Goal: Information Seeking & Learning: Learn about a topic

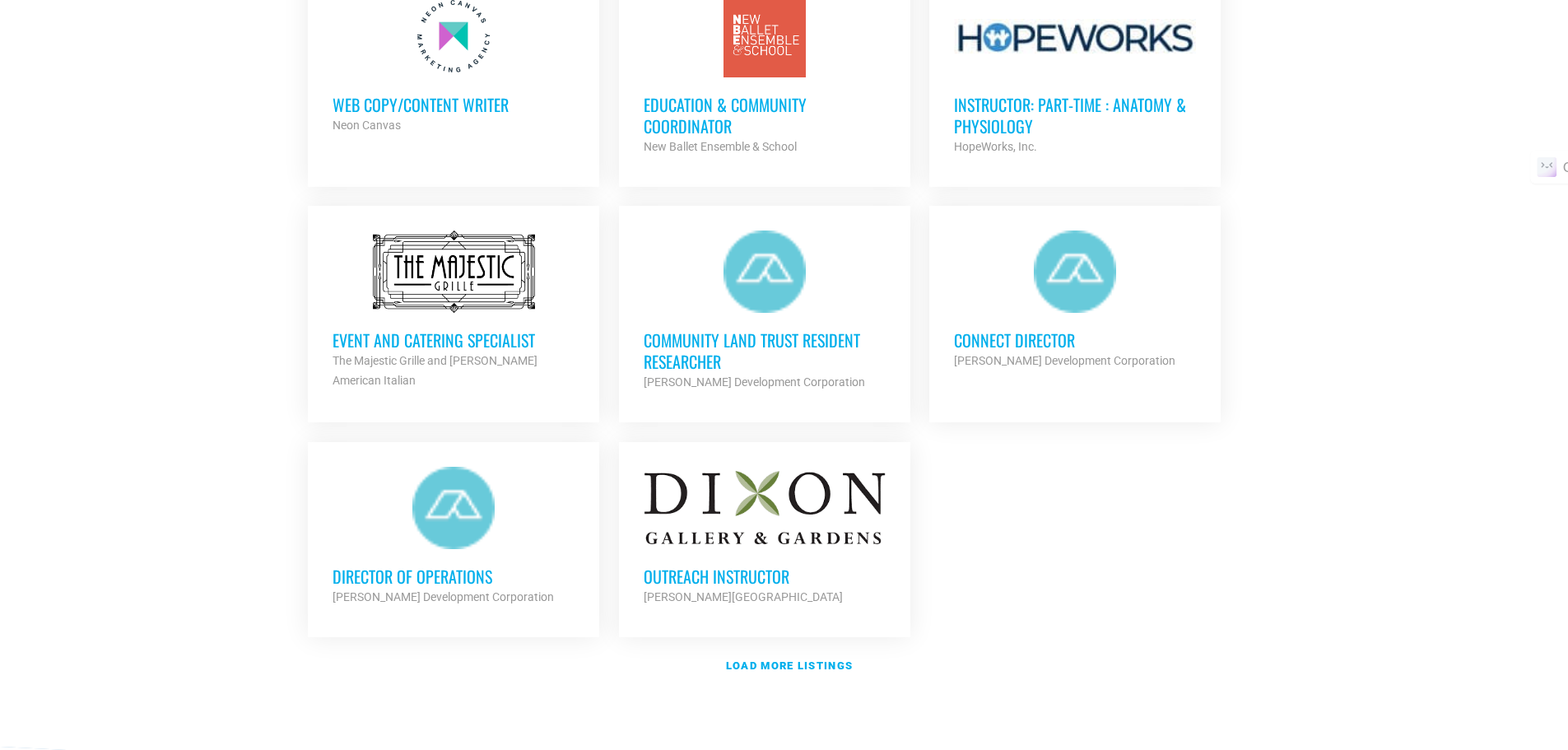
scroll to position [1745, 0]
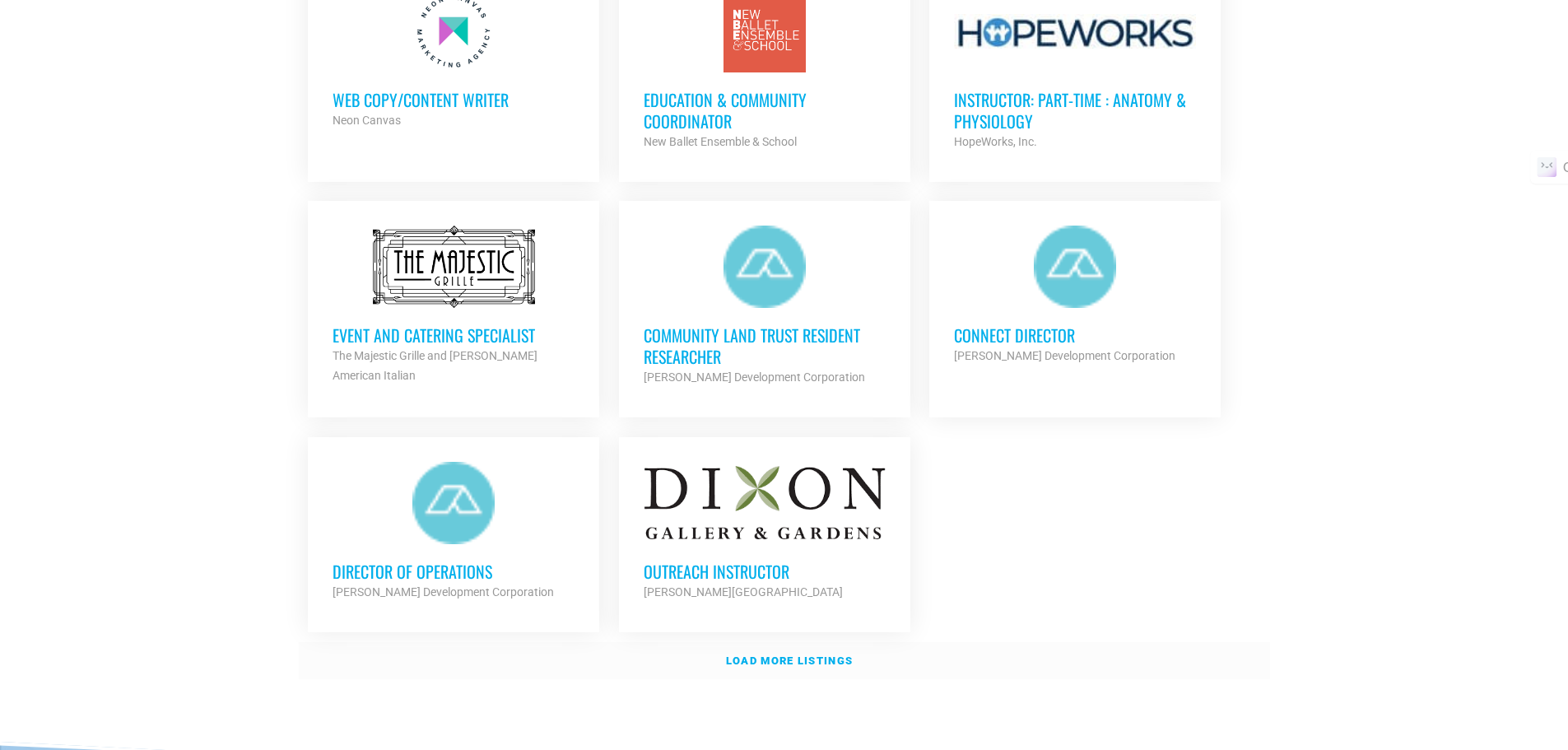
click at [846, 656] on strong "Load more listings" at bounding box center [789, 660] width 127 height 12
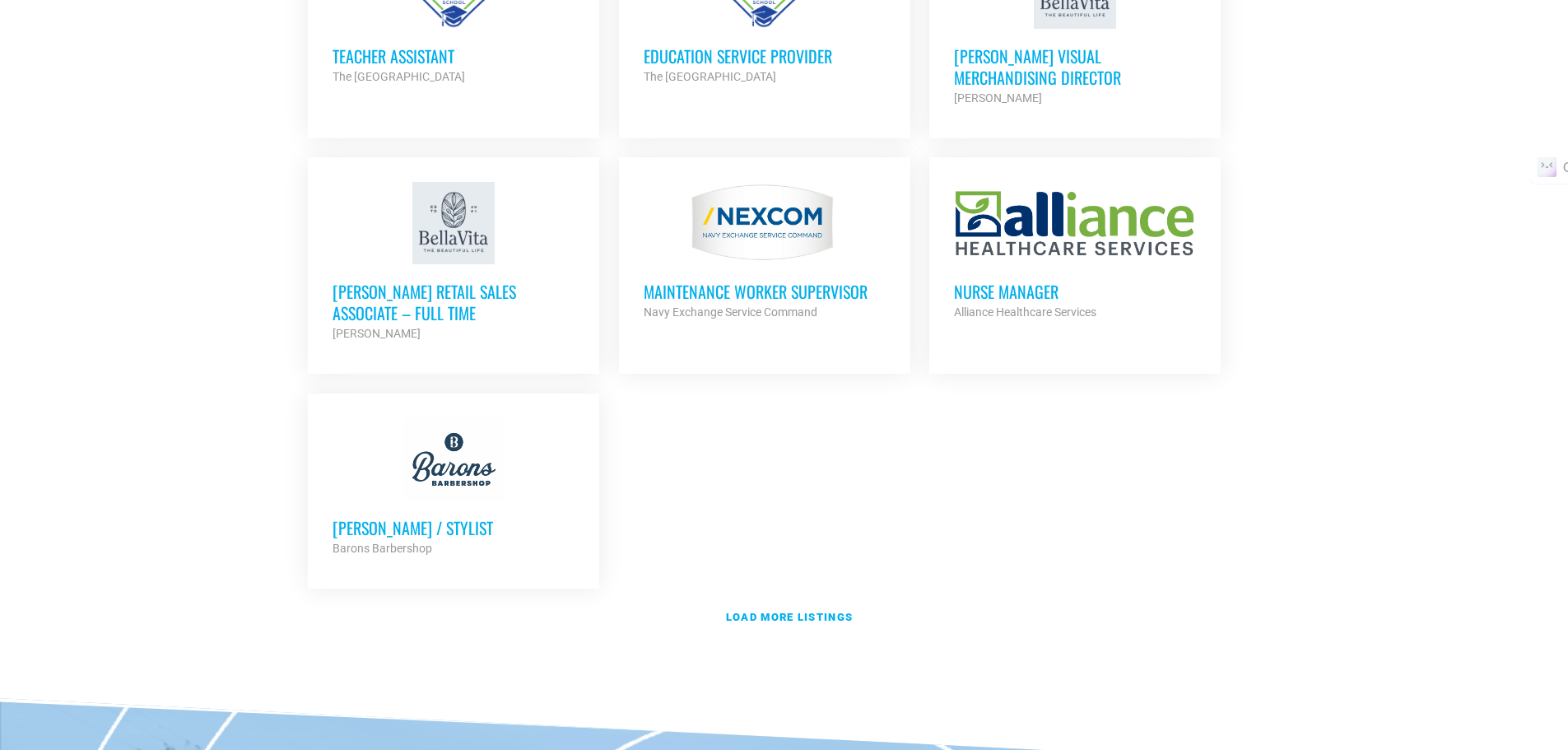
scroll to position [3491, 0]
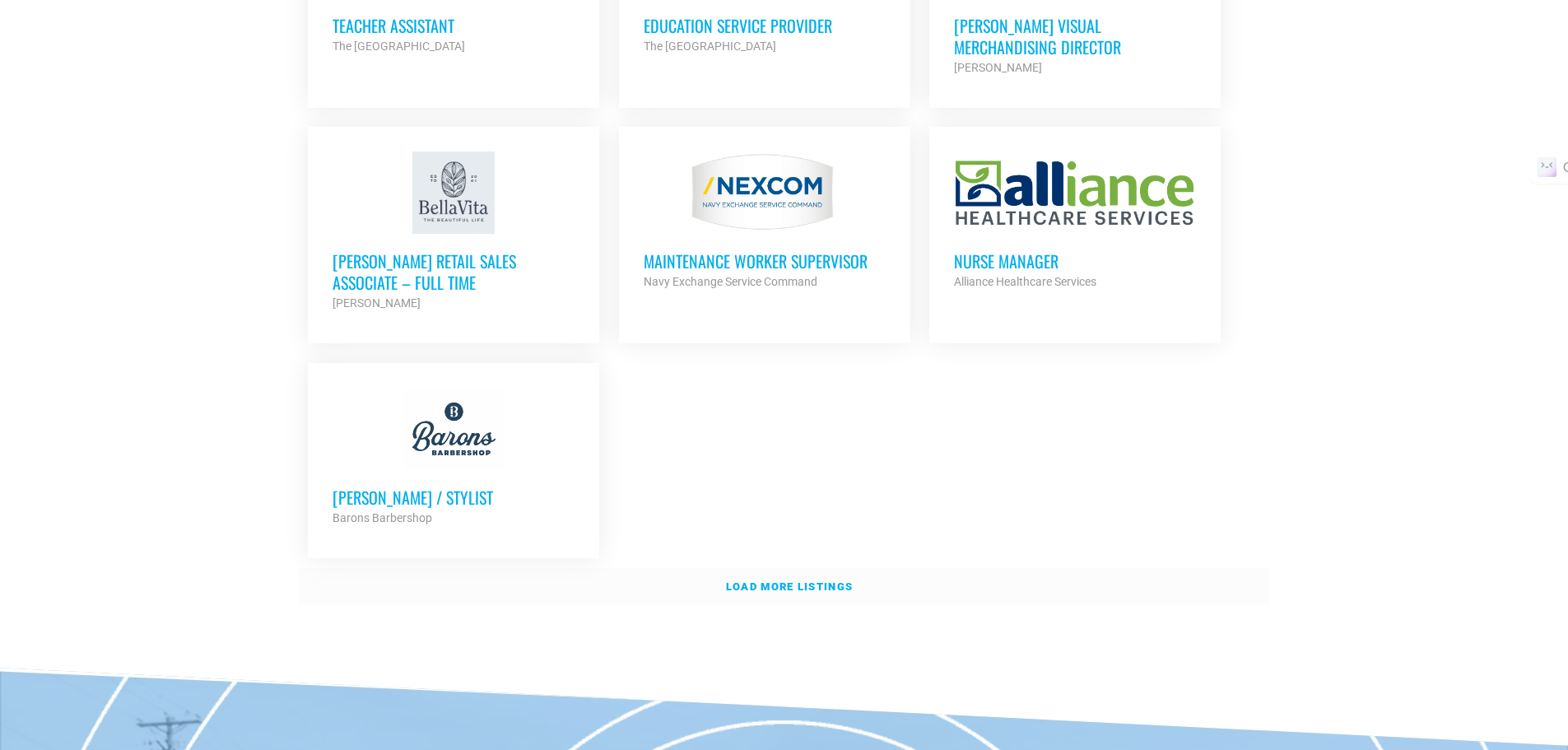
click at [778, 580] on strong "Load more listings" at bounding box center [789, 586] width 127 height 12
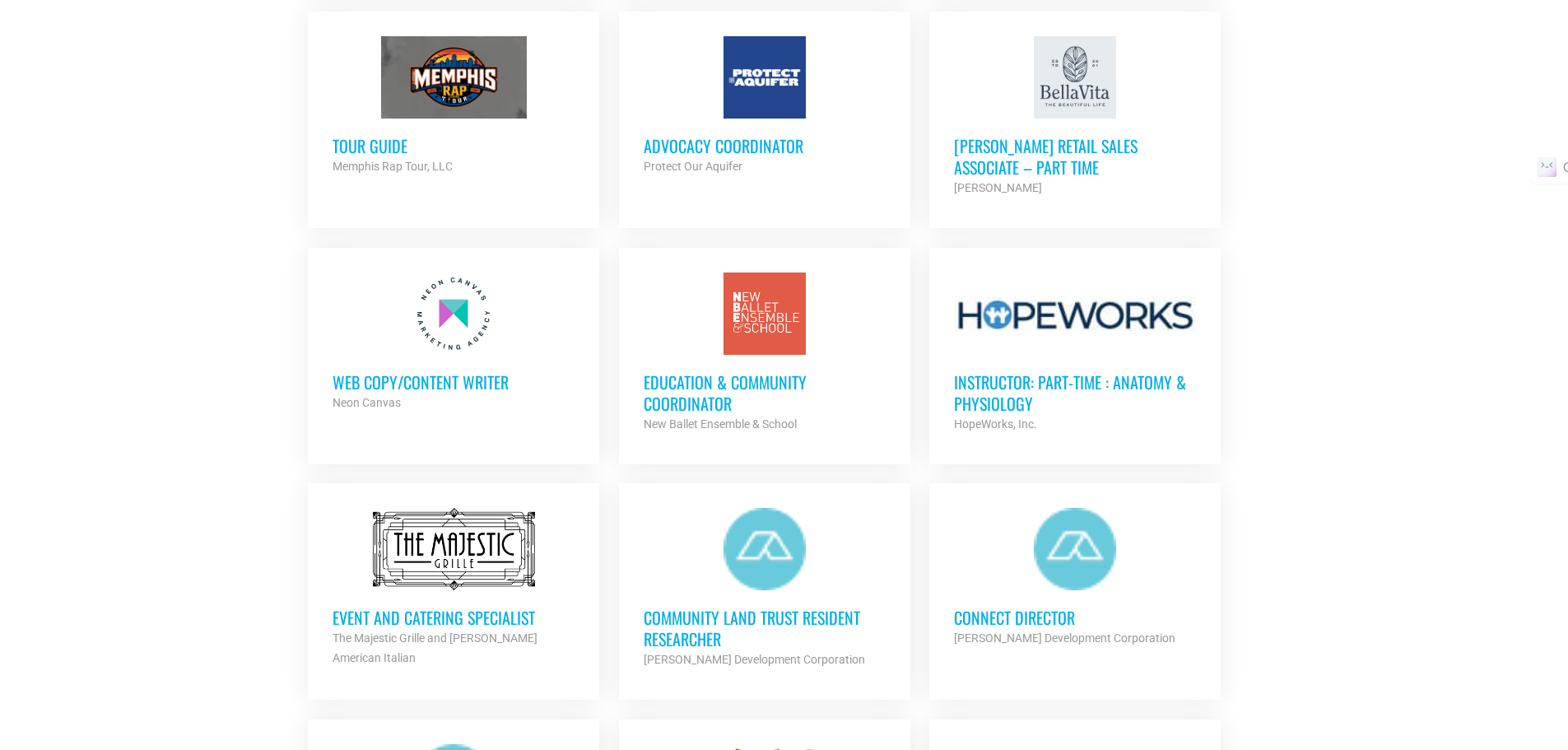
scroll to position [1416, 0]
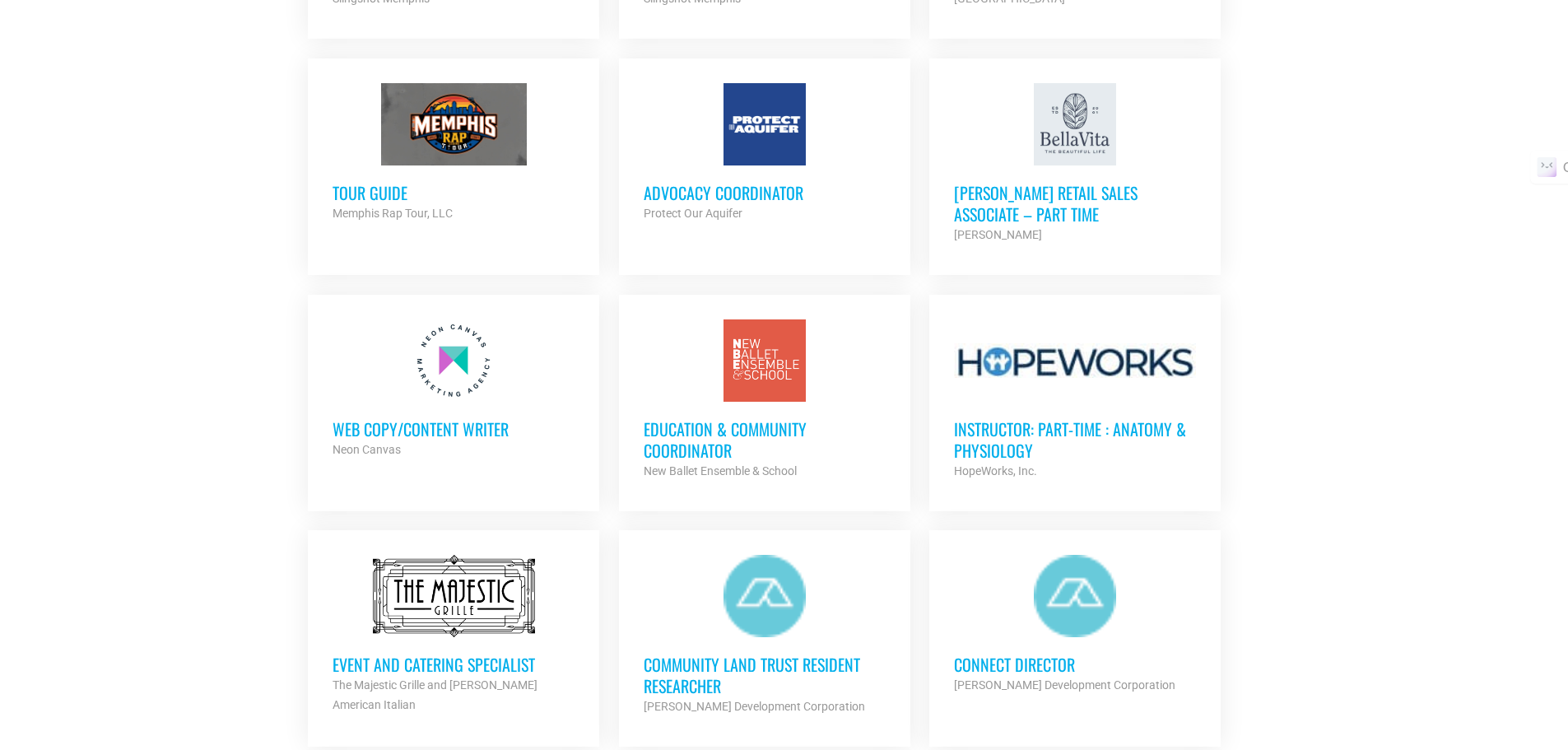
click at [491, 662] on h3 "Event and Catering Specialist" at bounding box center [453, 664] width 242 height 22
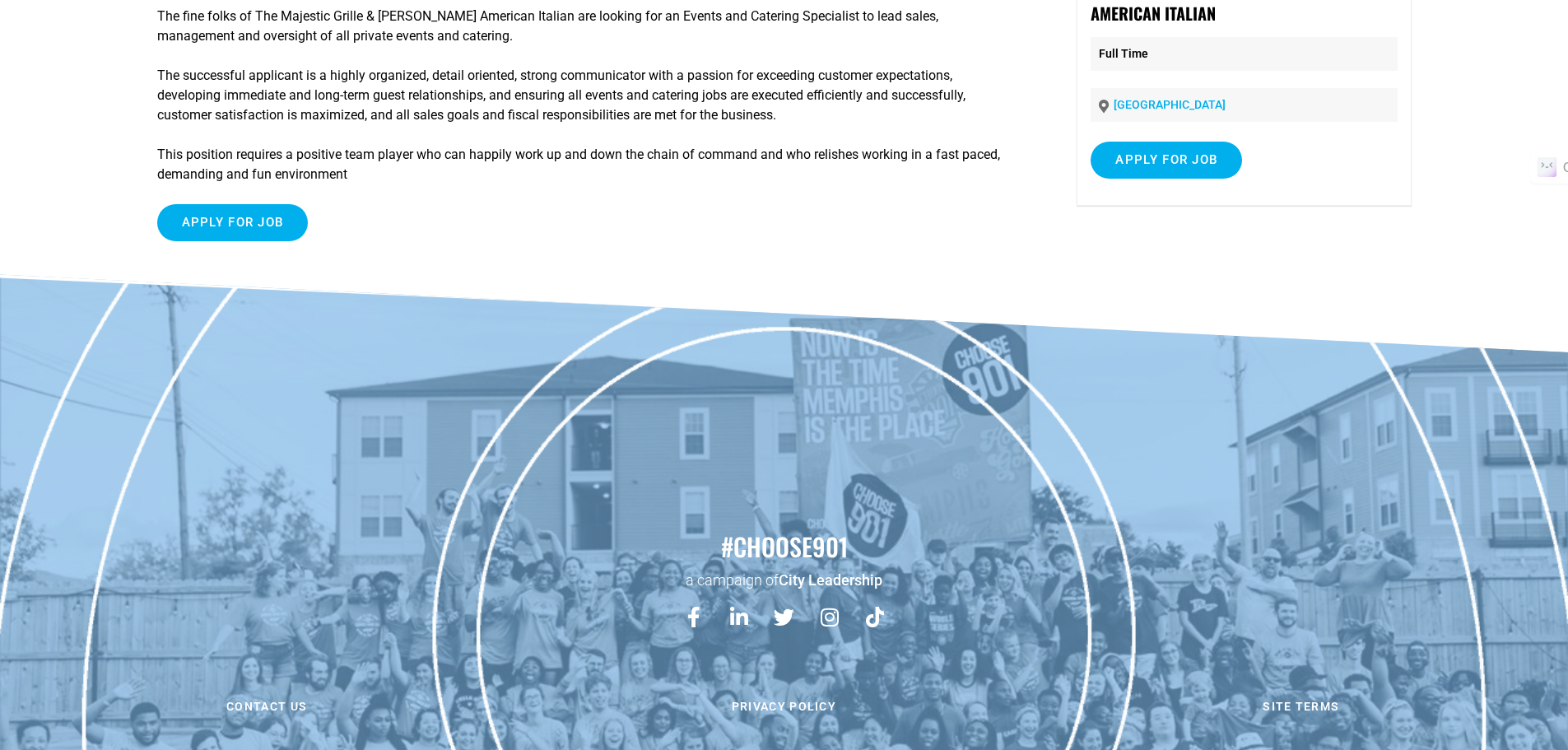
scroll to position [270, 0]
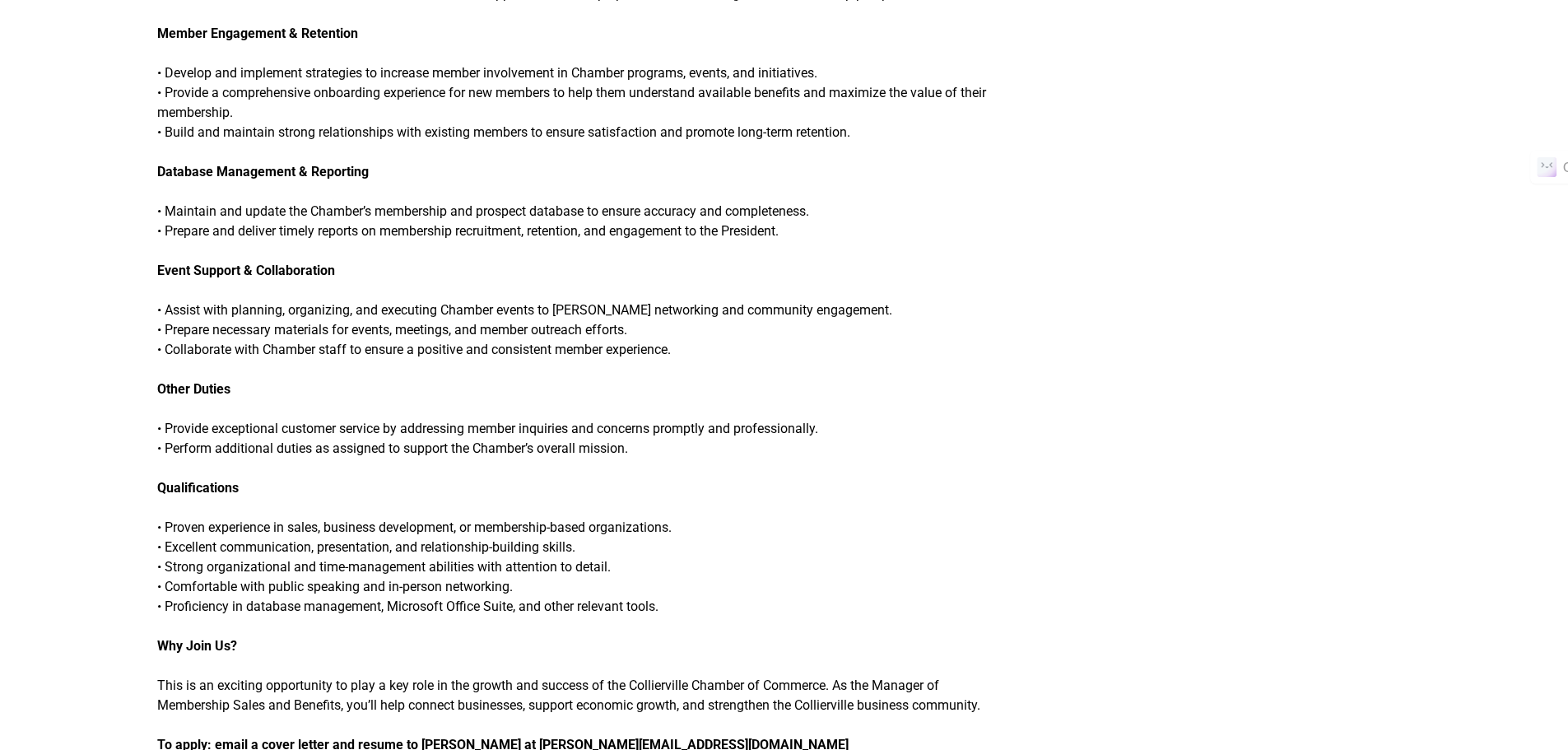
scroll to position [955, 0]
